Goal: Information Seeking & Learning: Learn about a topic

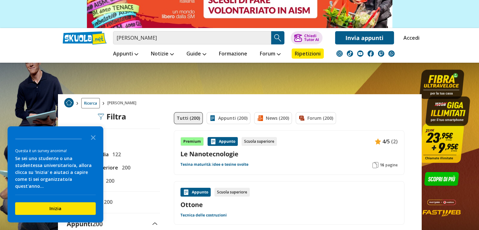
scroll to position [126, 0]
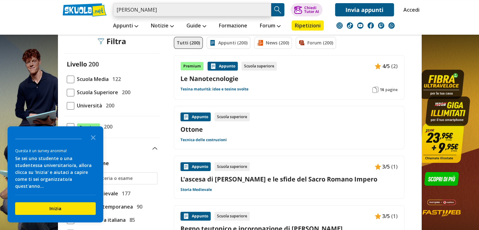
click at [142, 9] on input "ottone i" at bounding box center [192, 9] width 158 height 13
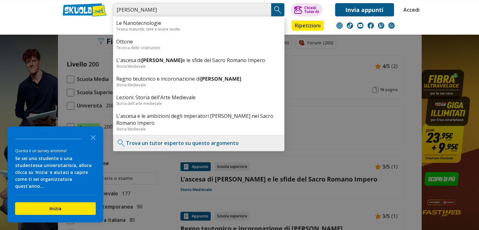
type input "ottone I"
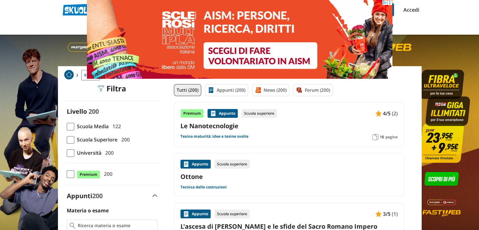
click at [136, 10] on img at bounding box center [240, 39] width 306 height 79
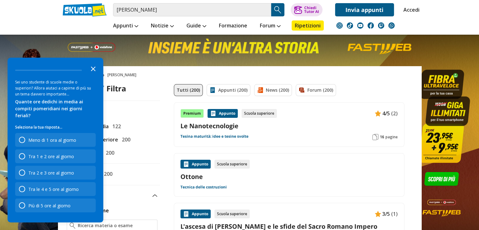
click at [95, 75] on icon "Close the survey" at bounding box center [93, 68] width 13 height 13
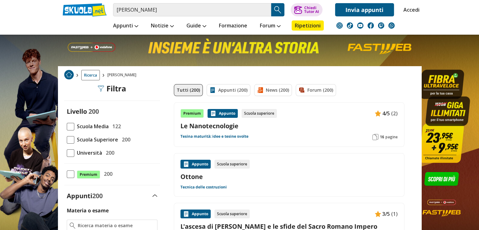
click at [74, 138] on span at bounding box center [71, 140] width 8 height 8
click at [67, 140] on input "Scuola Superiore 200" at bounding box center [67, 140] width 0 height 0
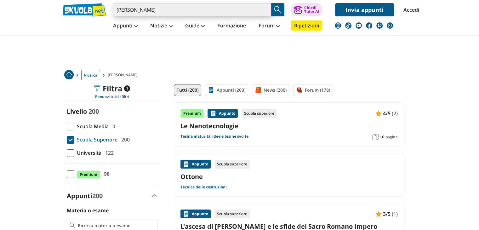
click at [144, 9] on input "[PERSON_NAME]" at bounding box center [192, 9] width 158 height 13
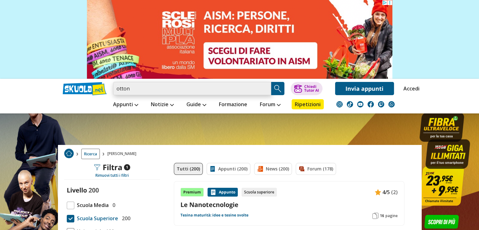
click at [136, 89] on input "otton" at bounding box center [192, 88] width 158 height 13
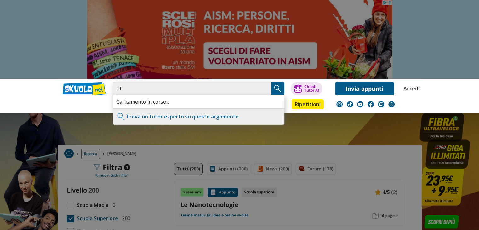
type input "o"
type input "IMPERATORE OTTONE I"
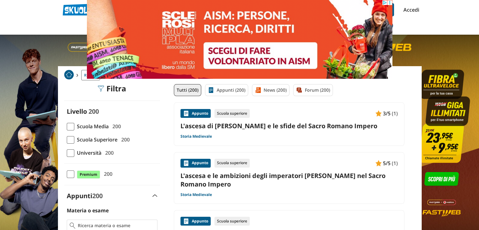
click at [302, 126] on link "L'ascesa di [PERSON_NAME] e le sfide del Sacro Romano Impero" at bounding box center [288, 126] width 217 height 9
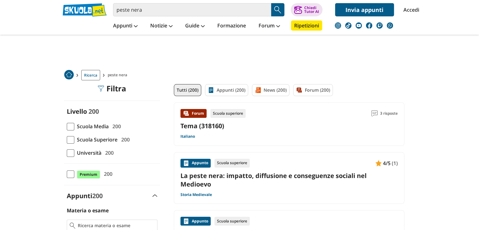
click at [276, 177] on link "La peste nera: impatto, diffusione e conseguenze sociali nel Medioevo" at bounding box center [288, 179] width 217 height 17
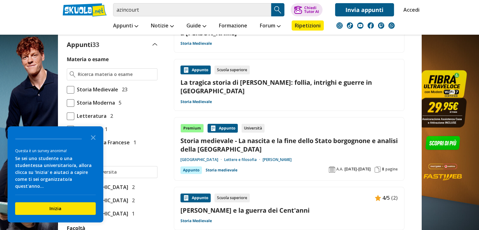
scroll to position [189, 0]
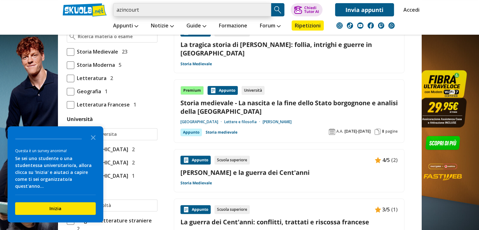
click at [115, 11] on input "azincourt" at bounding box center [192, 9] width 158 height 13
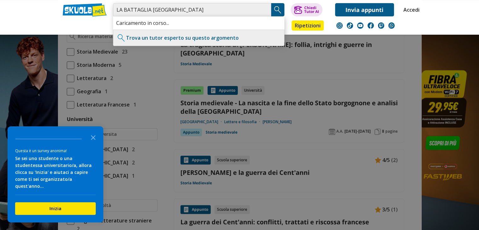
type input "LA BATTAGLIA [GEOGRAPHIC_DATA]"
